Goal: Transaction & Acquisition: Purchase product/service

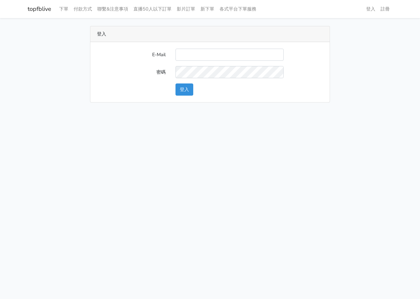
click at [229, 57] on input "E-Mail" at bounding box center [229, 55] width 108 height 12
click at [185, 54] on input "E-Mail" at bounding box center [229, 55] width 108 height 12
type input "L123572232@gmail.com"
click at [187, 85] on button "登入" at bounding box center [184, 89] width 18 height 12
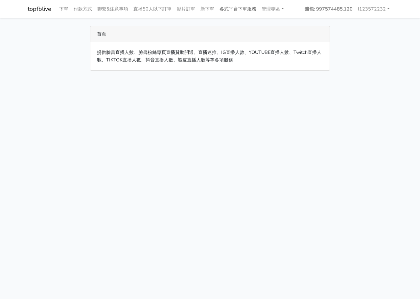
click at [243, 11] on link "各式平台下單服務" at bounding box center [238, 9] width 42 height 13
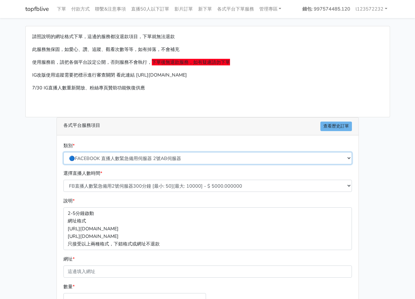
click at [109, 159] on select "🔵FACEBOOK 直播人數緊急備用伺服器 2號AB伺服器 🔵FACEBOOK 網軍專用貼文留言 安全保密 🔵9/30 FACEBOOK 直播人數緩慢進場緩慢…" at bounding box center [207, 158] width 288 height 12
select select "🔵FACEBOOK 直播人數 AB伺服器"
click at [63, 152] on select "🔵FACEBOOK 直播人數緊急備用伺服器 2號AB伺服器 🔵FACEBOOK 網軍專用貼文留言 安全保密 🔵9/30 FACEBOOK 直播人數緩慢進場緩慢…" at bounding box center [207, 158] width 288 height 12
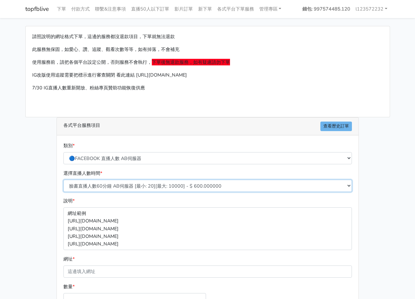
click at [129, 186] on select "臉書直播人數60分鐘 AB伺服器 [最小: 20][最大: 10000] - $ 600.000000 臉書直播人數90分鐘 AB伺服器 [最小: 20][最…" at bounding box center [207, 186] width 288 height 12
select select "612"
click at [63, 180] on select "臉書直播人數60分鐘 AB伺服器 [最小: 20][最大: 10000] - $ 600.000000 臉書直播人數90分鐘 AB伺服器 [最小: 20][最…" at bounding box center [207, 186] width 288 height 12
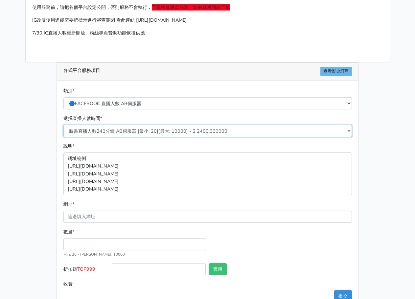
scroll to position [73, 0]
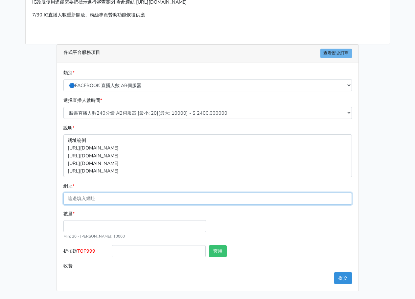
click at [118, 202] on input "網址 *" at bounding box center [207, 198] width 288 height 12
paste input "[URL][DOMAIN_NAME]"
type input "[URL][DOMAIN_NAME]"
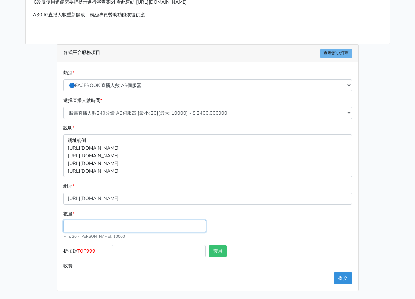
click at [110, 227] on input "數量 *" at bounding box center [134, 226] width 142 height 12
type input "35"
type input "84.000"
click at [297, 215] on div "數量 * 35 Min: 20 - Max: 10000" at bounding box center [208, 227] width 292 height 35
click at [340, 280] on button "提交" at bounding box center [343, 278] width 18 height 12
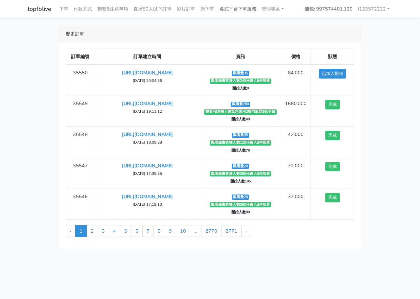
click at [259, 10] on link "各式平台下單服務" at bounding box center [238, 9] width 42 height 13
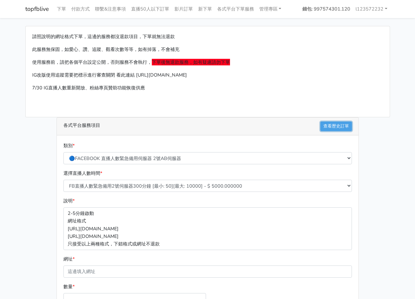
click at [331, 124] on link "查看歷史訂單" at bounding box center [336, 126] width 32 height 10
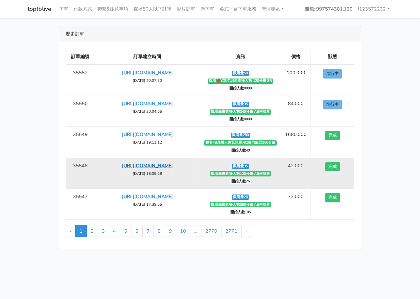
click at [173, 166] on link "[URL][DOMAIN_NAME]" at bounding box center [147, 165] width 51 height 7
